Goal: Information Seeking & Learning: Learn about a topic

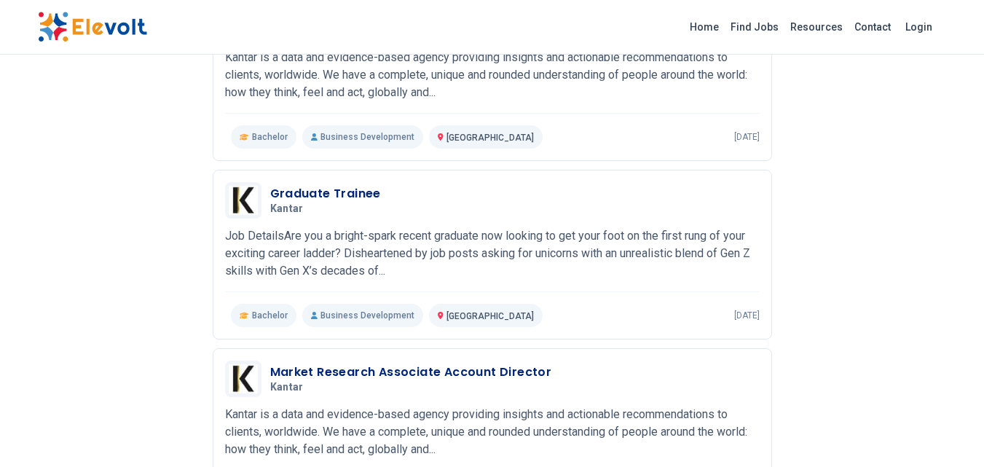
scroll to position [434, 0]
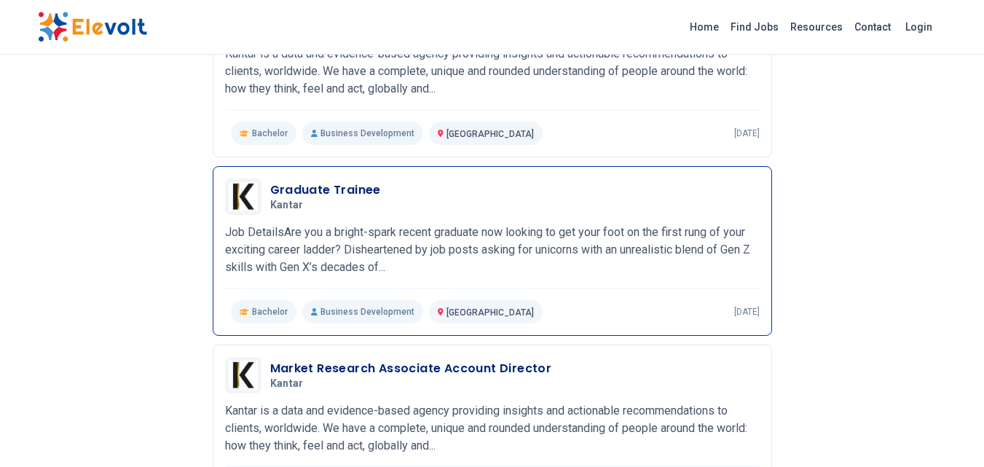
click at [363, 186] on h3 "Graduate Trainee" at bounding box center [325, 189] width 111 height 17
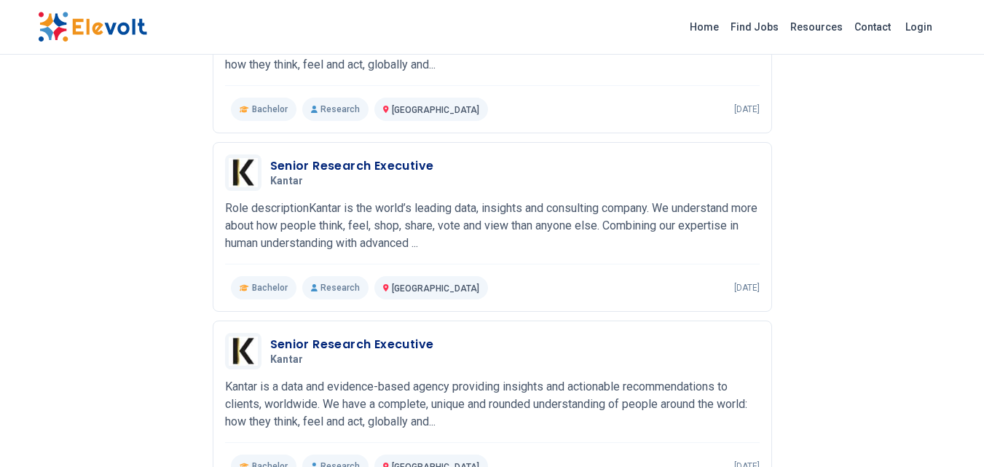
scroll to position [800, 0]
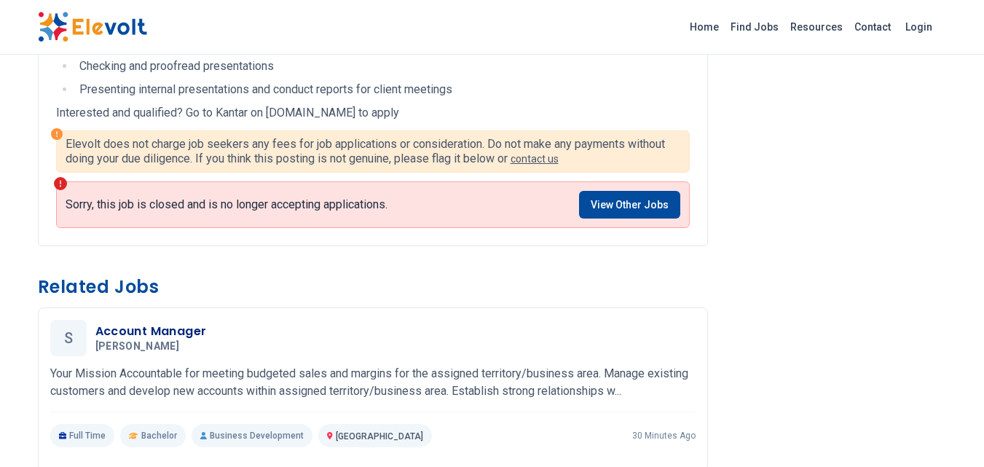
scroll to position [984, 0]
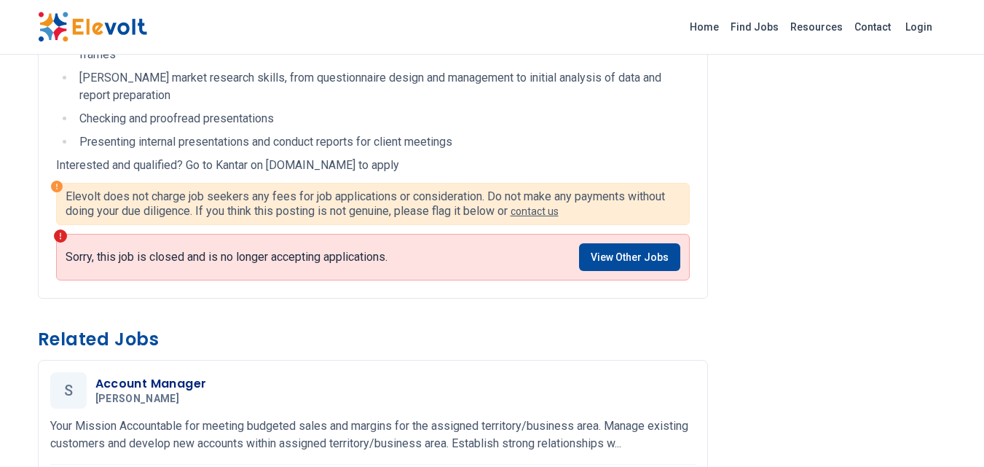
drag, startPoint x: 269, startPoint y: 167, endPoint x: 436, endPoint y: 155, distance: 167.2
copy p "kantar.wd3.myworkdayjobs.com"
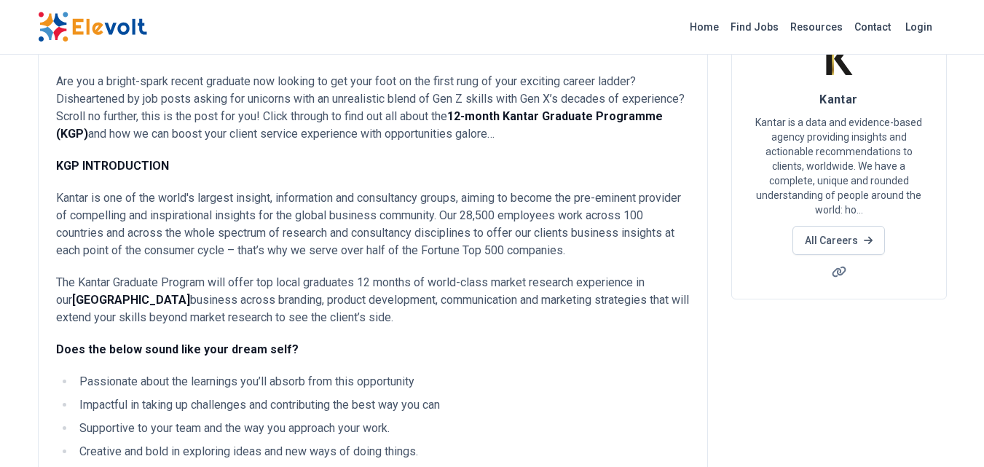
scroll to position [0, 0]
